Goal: Information Seeking & Learning: Learn about a topic

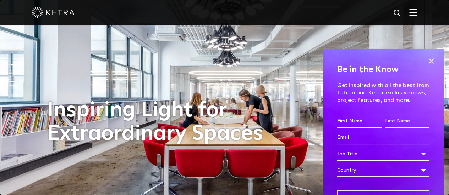
click at [417, 6] on div at bounding box center [224, 12] width 385 height 25
click at [415, 13] on img at bounding box center [413, 12] width 8 height 7
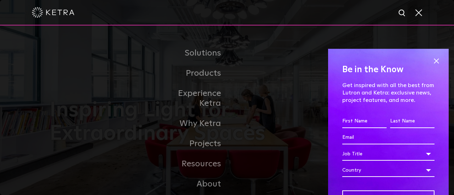
click at [432, 63] on span at bounding box center [436, 61] width 11 height 11
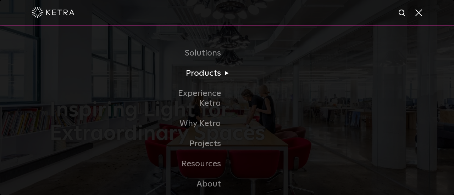
click at [263, 83] on li "Products Commercial Products Residential Products" at bounding box center [226, 74] width 145 height 20
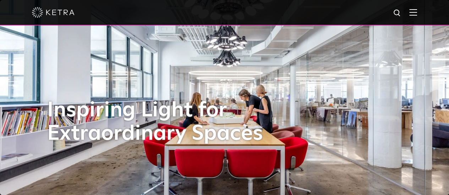
click at [417, 12] on img at bounding box center [413, 12] width 8 height 7
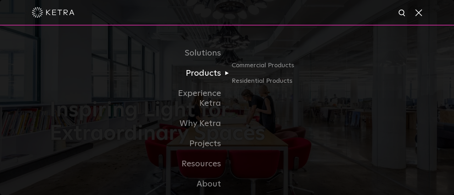
click at [203, 78] on link "Products" at bounding box center [190, 74] width 73 height 20
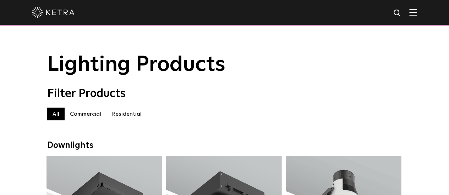
scroll to position [35, 0]
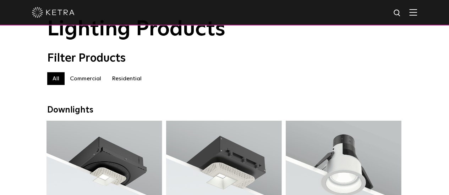
click at [127, 83] on label "Residential" at bounding box center [126, 78] width 40 height 13
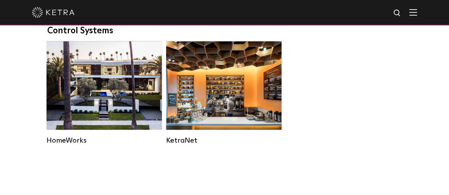
scroll to position [887, 0]
